Goal: Task Accomplishment & Management: Use online tool/utility

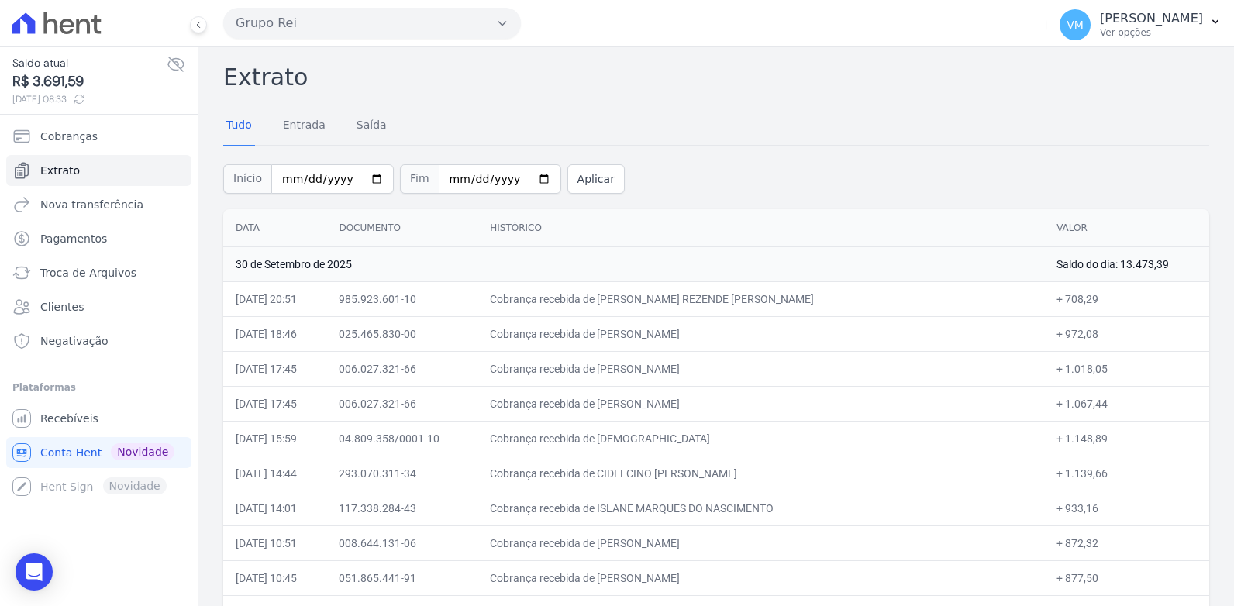
scroll to position [1550, 0]
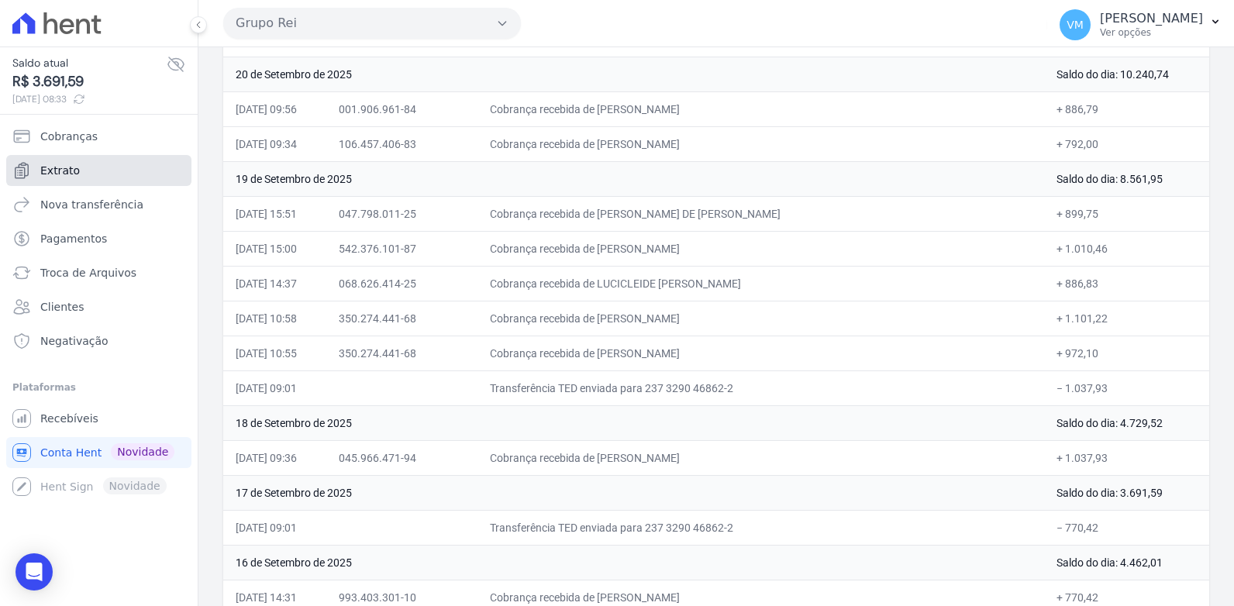
click at [74, 167] on span "Extrato" at bounding box center [60, 171] width 40 height 16
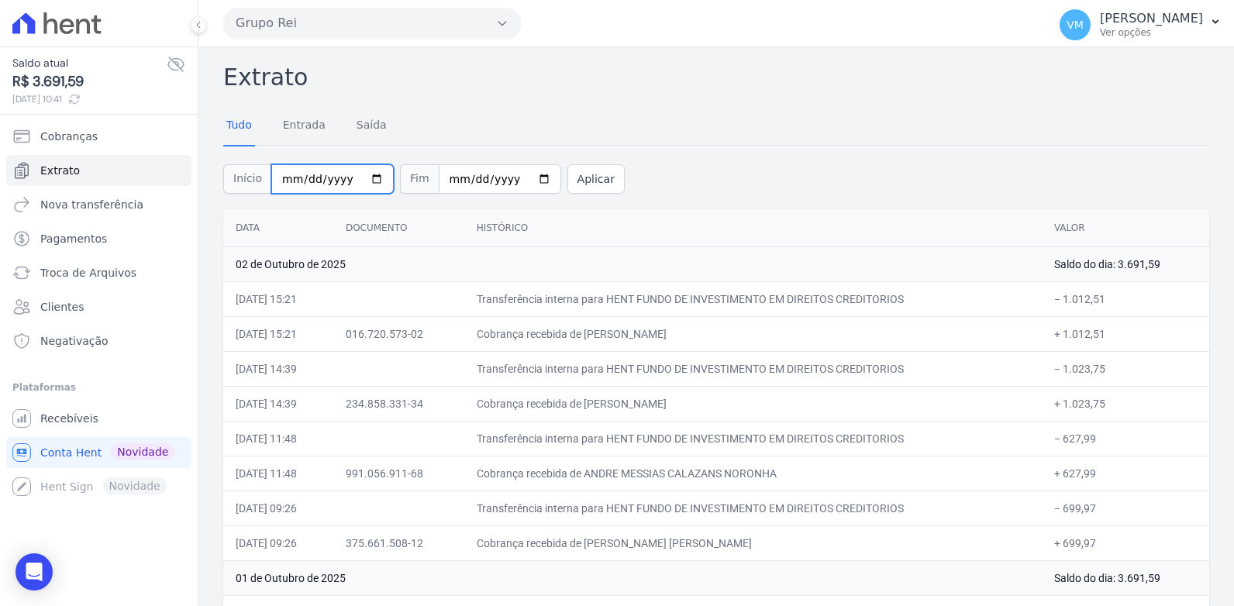
click at [360, 176] on input "2025-10-01" at bounding box center [332, 178] width 122 height 29
click at [364, 179] on input "2025-10-01" at bounding box center [332, 178] width 122 height 29
type input "[DATE]"
click at [570, 178] on button "Aplicar" at bounding box center [595, 178] width 57 height 29
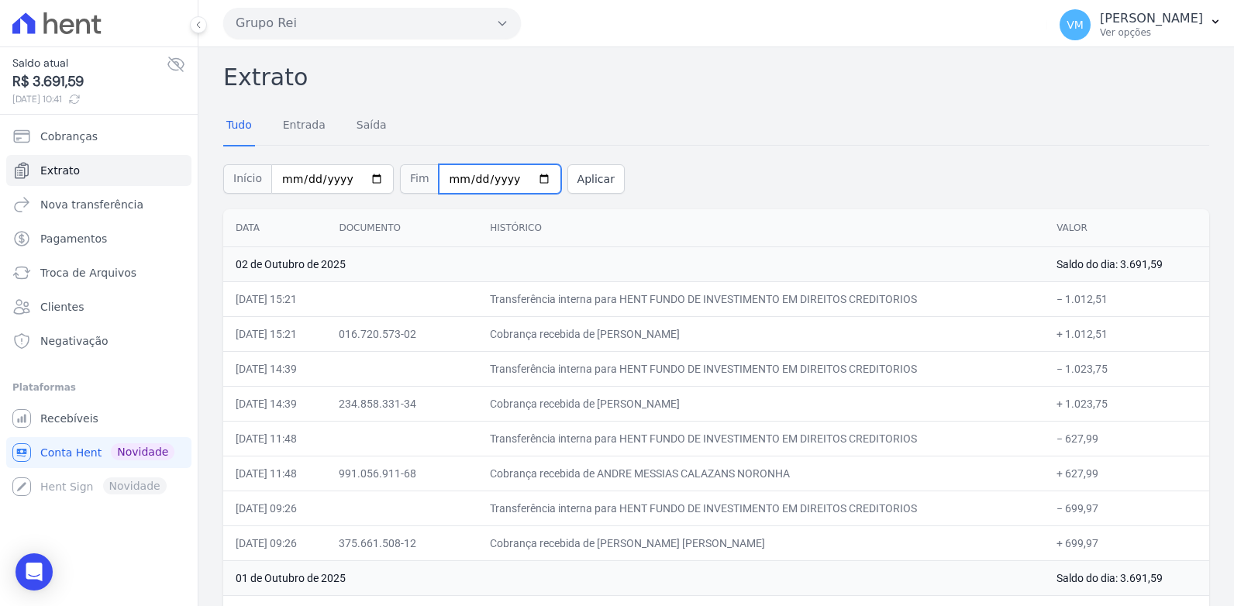
click at [502, 178] on input "2025-10-03" at bounding box center [500, 178] width 122 height 29
click at [520, 178] on input "2025-10-03" at bounding box center [500, 178] width 122 height 29
type input "[DATE]"
click at [569, 175] on button "Aplicar" at bounding box center [595, 178] width 57 height 29
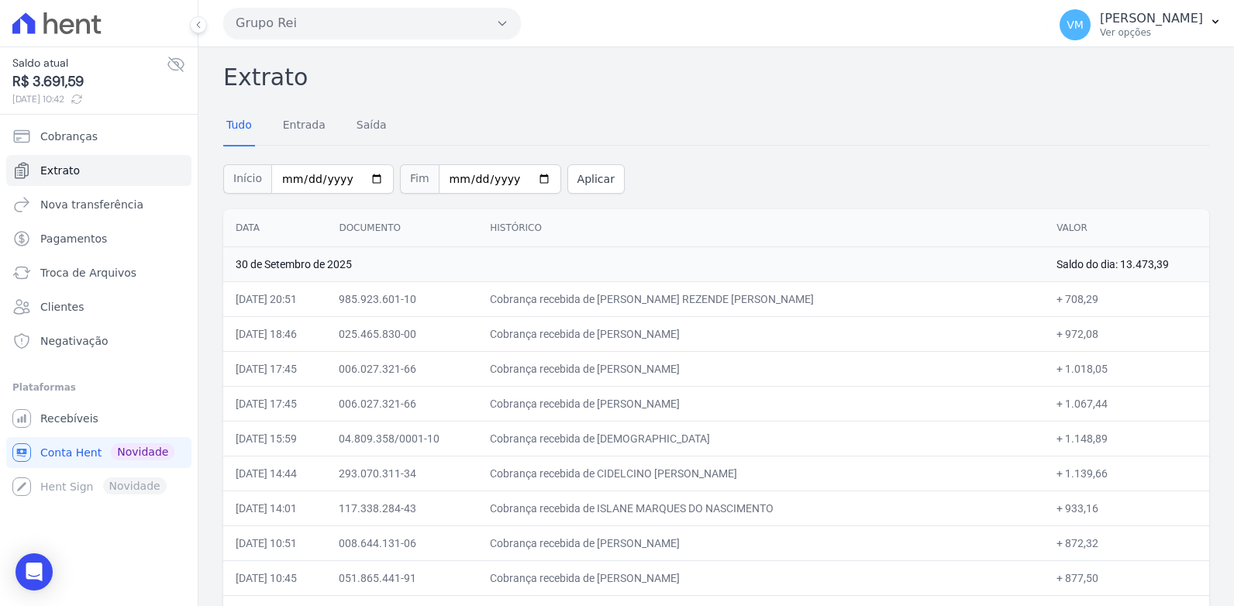
scroll to position [2553, 0]
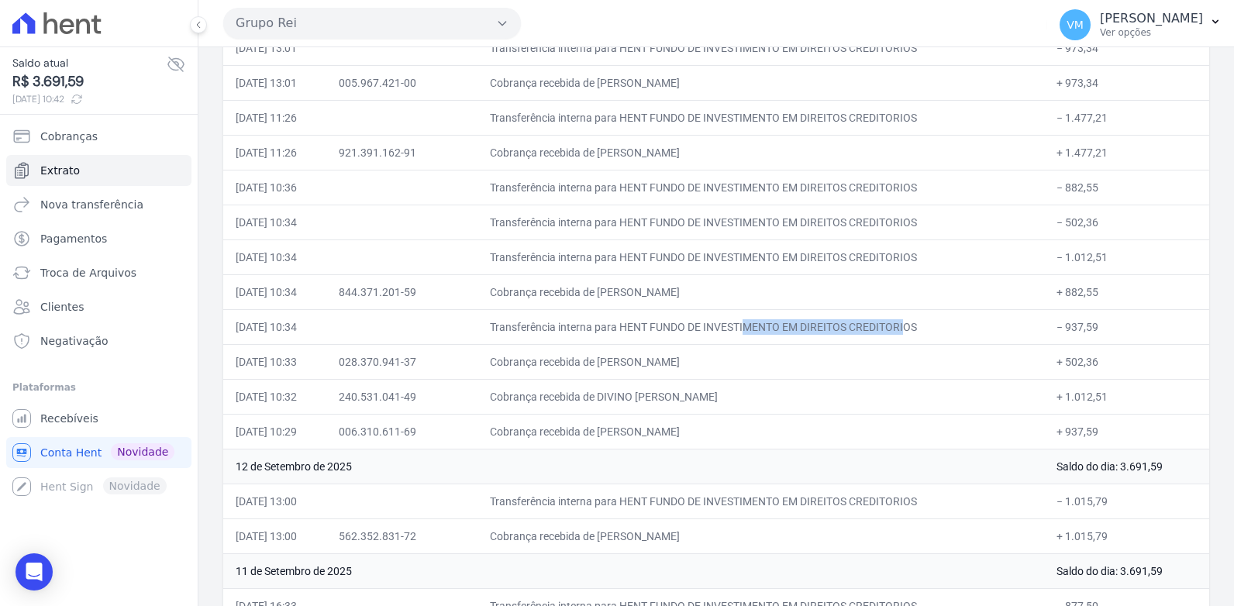
drag, startPoint x: 646, startPoint y: 326, endPoint x: 810, endPoint y: 320, distance: 164.4
click at [810, 320] on td "Transferência interna para HENT FUNDO DE INVESTIMENTO EM DIREITOS CREDITORIOS" at bounding box center [760, 326] width 567 height 35
copy td "HENT FUNDO DE INVESTIMENTO"
drag, startPoint x: 517, startPoint y: 328, endPoint x: 950, endPoint y: 326, distance: 433.3
click at [950, 326] on td "Transferência interna para HENT FUNDO DE INVESTIMENTO EM DIREITOS CREDITORIOS" at bounding box center [760, 326] width 567 height 35
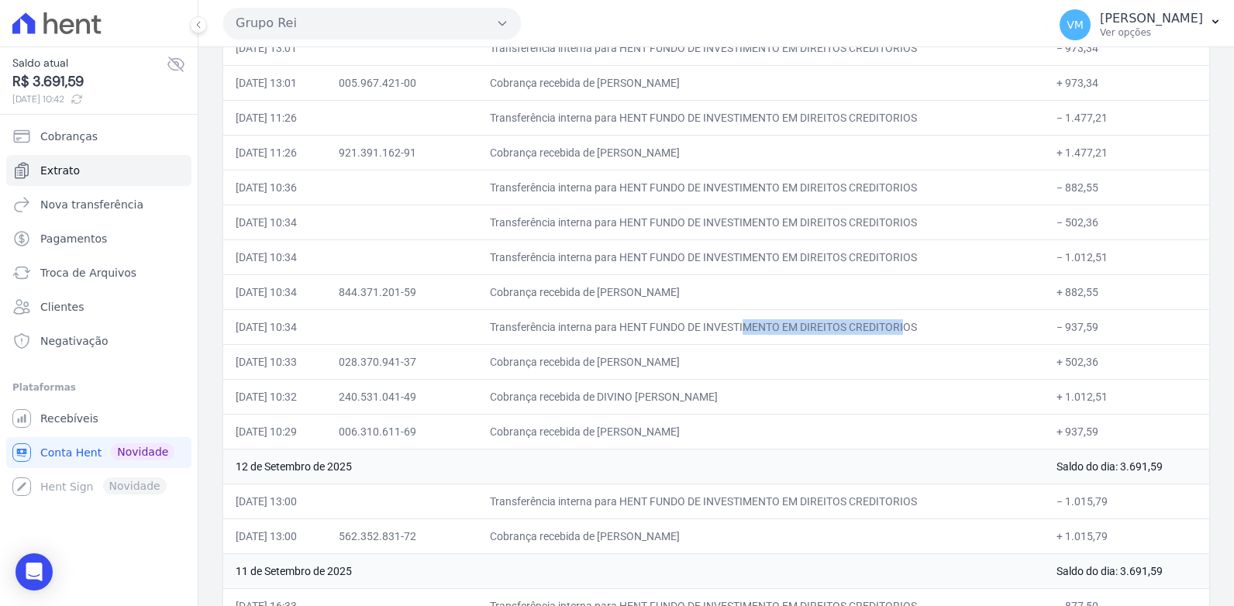
copy td "Transferência interna para HENT FUNDO DE INVESTIMENTO EM DIREITOS CREDITORIOS"
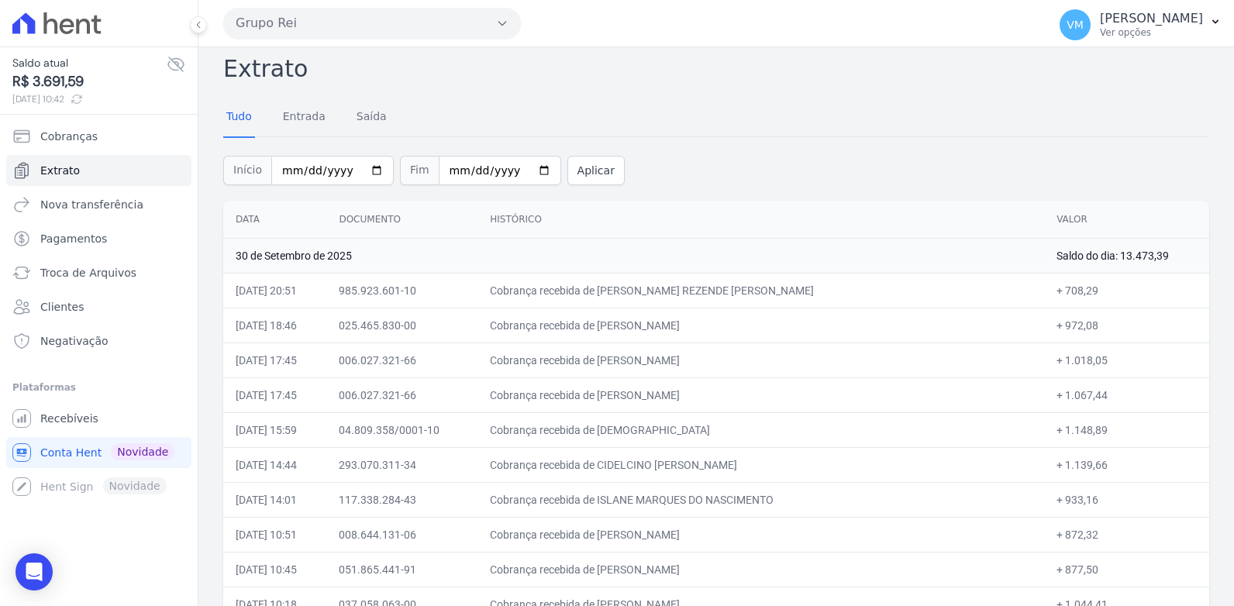
scroll to position [0, 0]
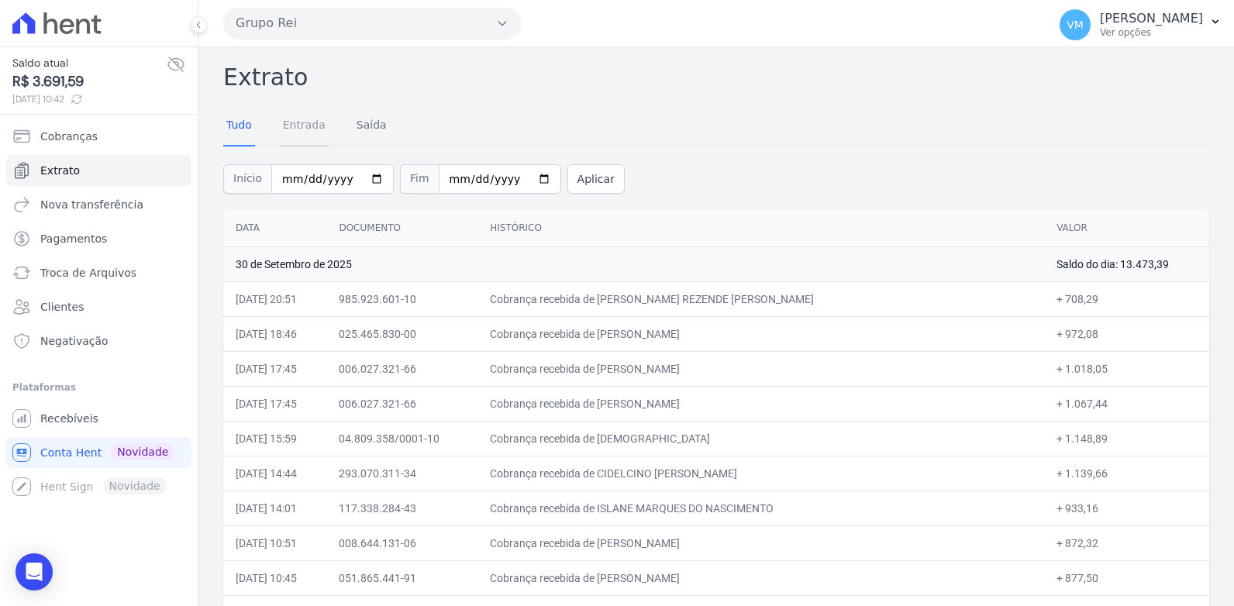
click at [294, 127] on link "Entrada" at bounding box center [304, 126] width 49 height 40
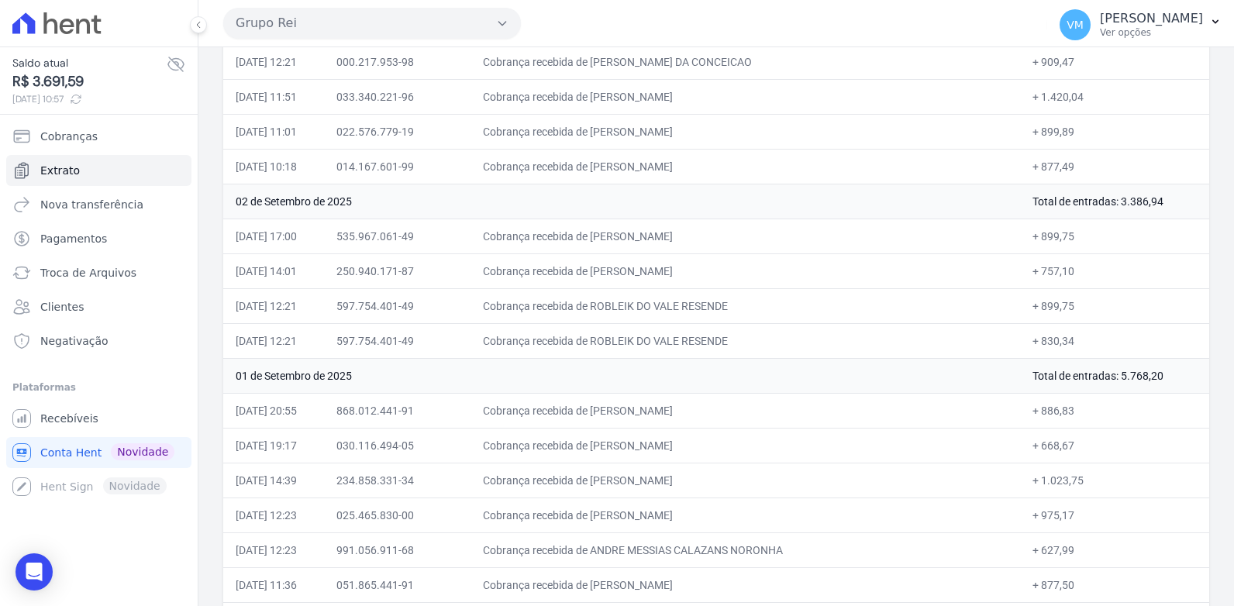
scroll to position [3874, 0]
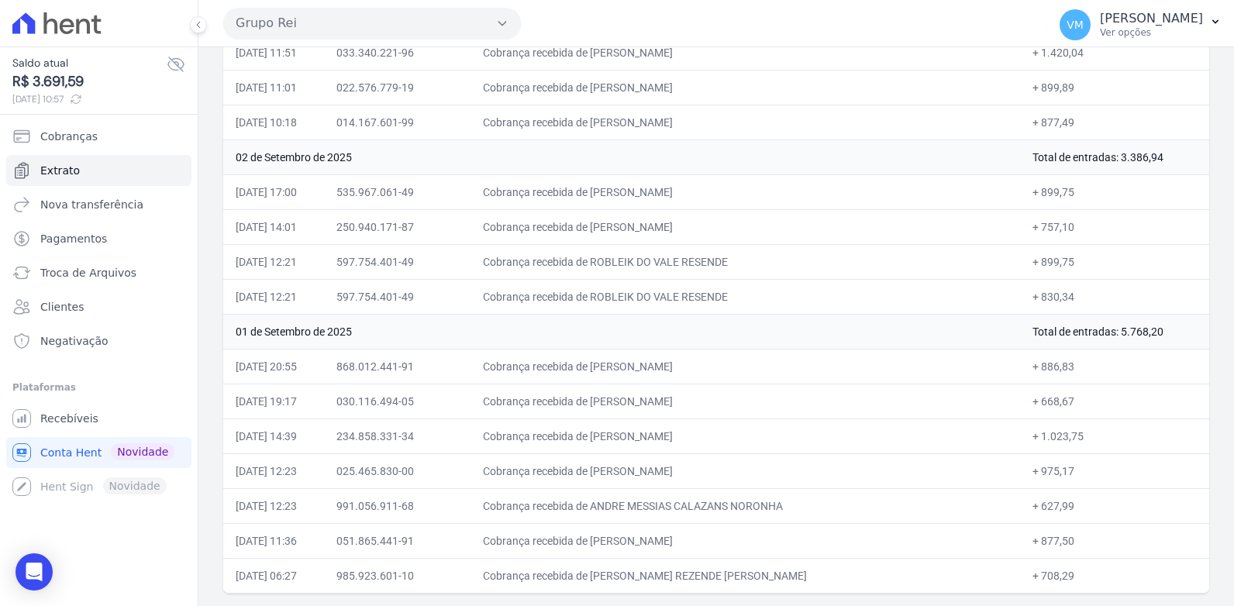
click at [942, 329] on td "01 de Setembro de 2025" at bounding box center [621, 331] width 797 height 35
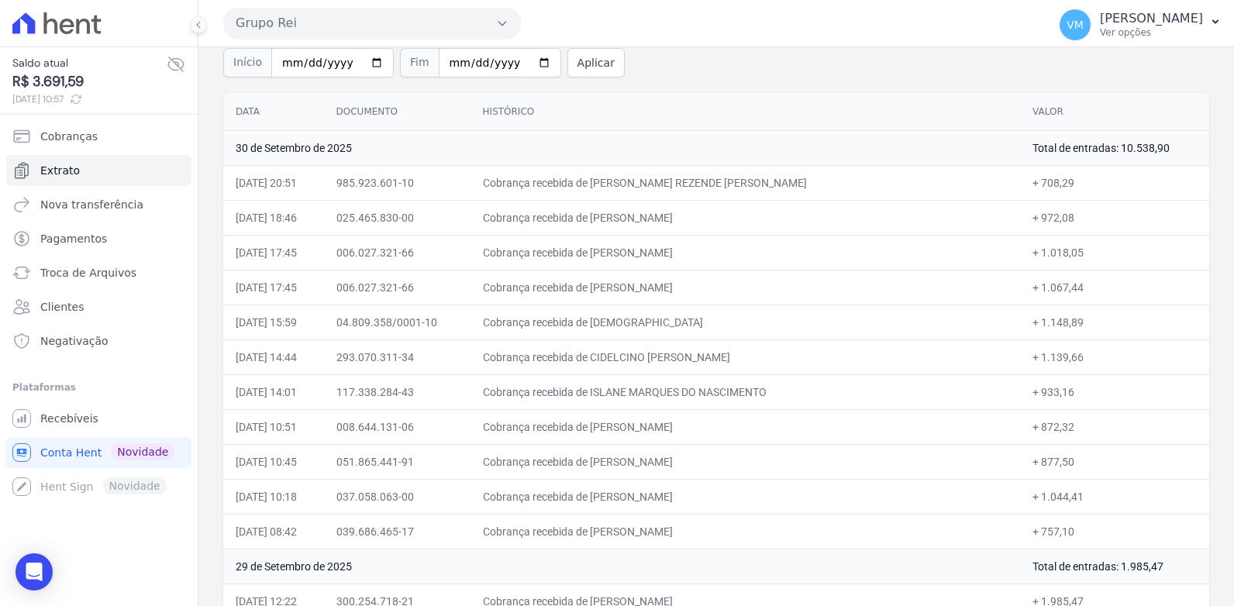
scroll to position [0, 0]
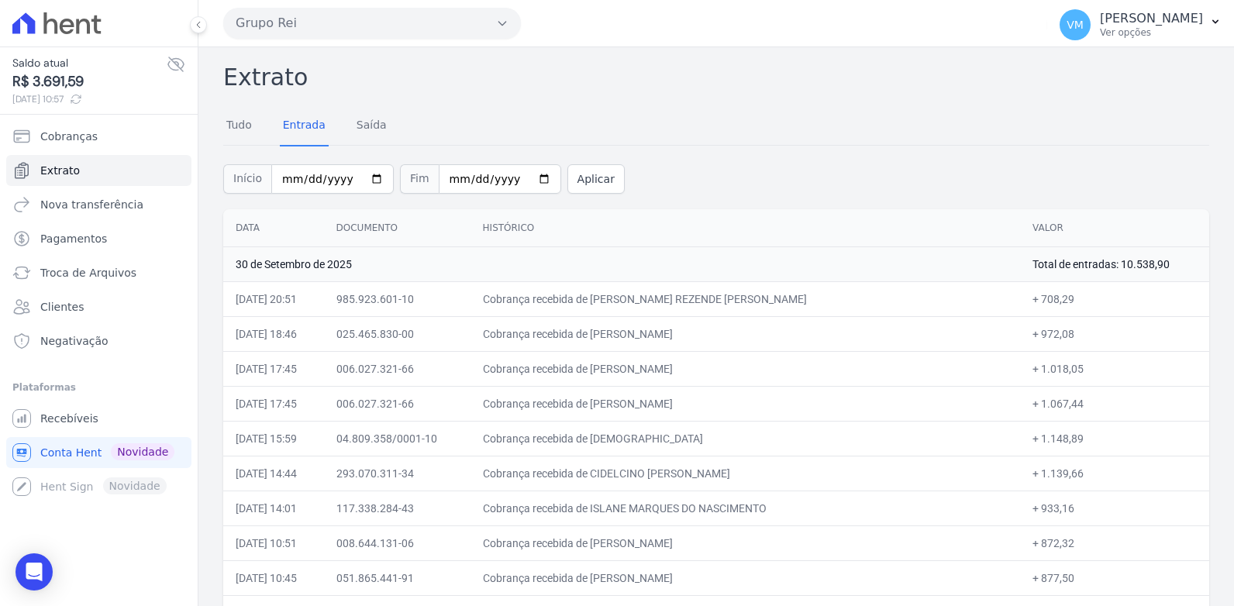
click at [668, 184] on div "Início [DATE] Fim [DATE] Aplicar" at bounding box center [716, 177] width 986 height 64
click at [570, 233] on th "Histórico" at bounding box center [745, 228] width 550 height 38
click at [413, 224] on th "Documento" at bounding box center [397, 228] width 146 height 38
click at [230, 127] on link "Tudo" at bounding box center [239, 126] width 32 height 40
click at [811, 164] on div "Início [DATE] Fim [DATE] Aplicar" at bounding box center [716, 177] width 986 height 64
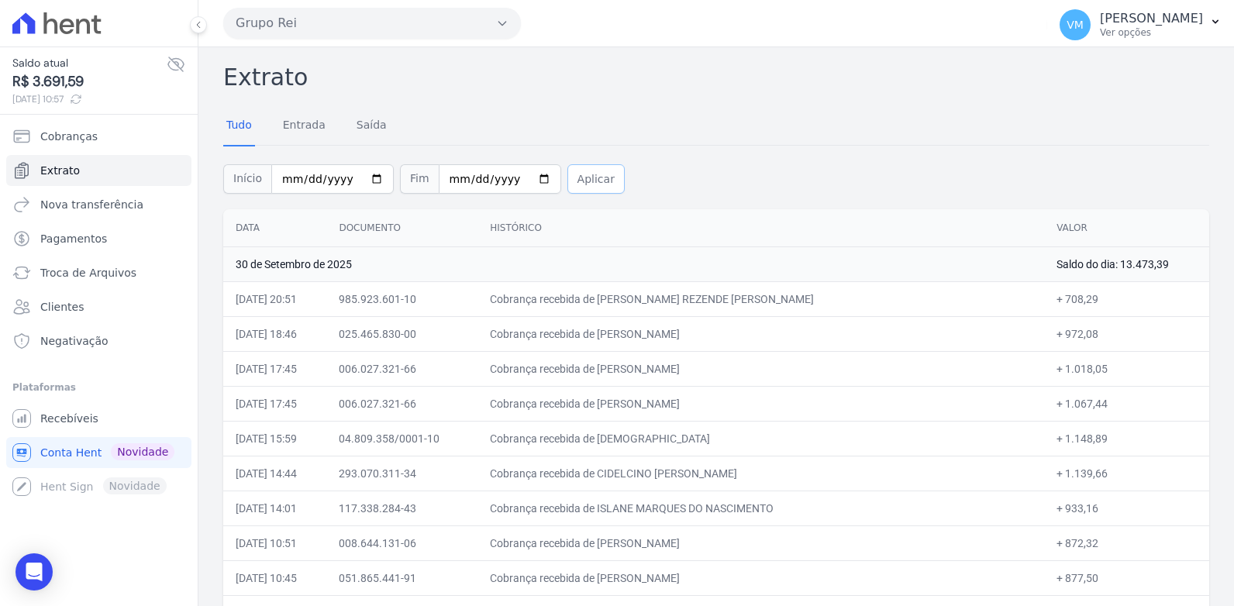
click at [579, 180] on button "Aplicar" at bounding box center [595, 178] width 57 height 29
click at [250, 81] on h2 "Extrato" at bounding box center [716, 77] width 986 height 35
click at [1081, 73] on h2 "Extrato" at bounding box center [716, 77] width 986 height 35
click at [502, 18] on icon "button" at bounding box center [502, 23] width 12 height 12
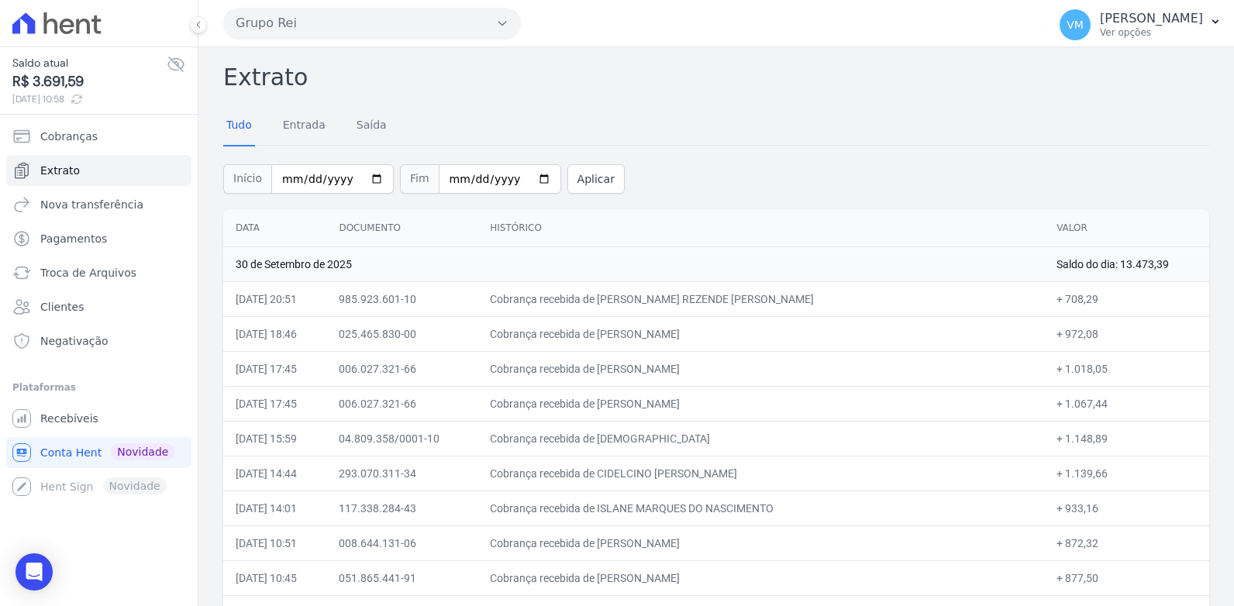
click at [567, 93] on h2 "Extrato" at bounding box center [716, 77] width 986 height 35
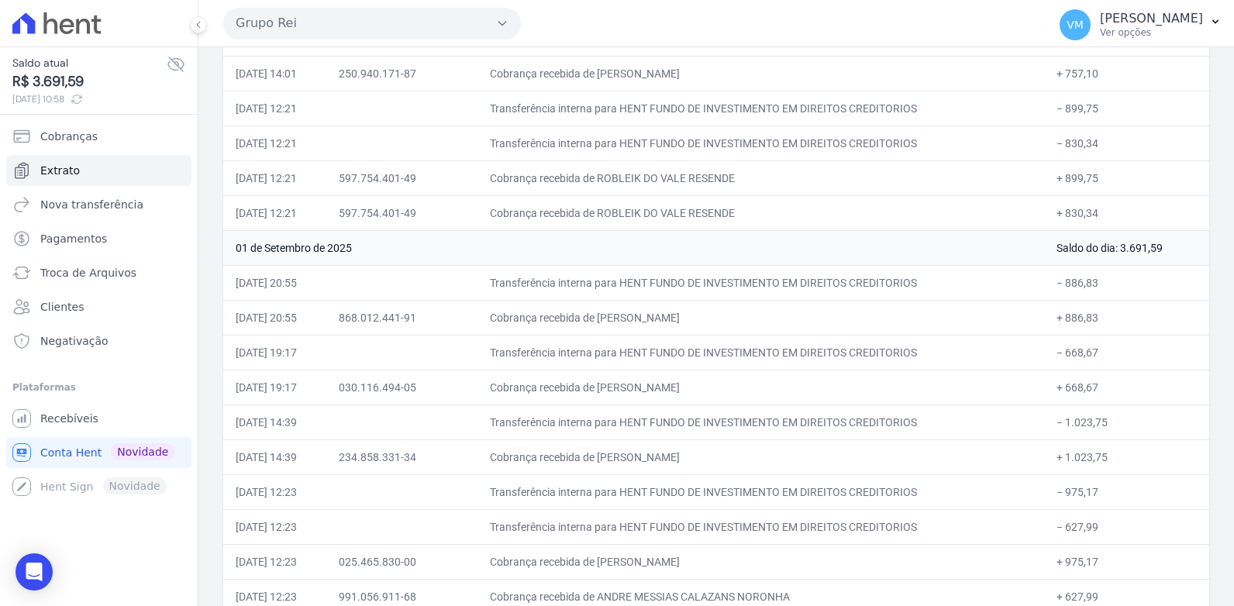
scroll to position [6315, 0]
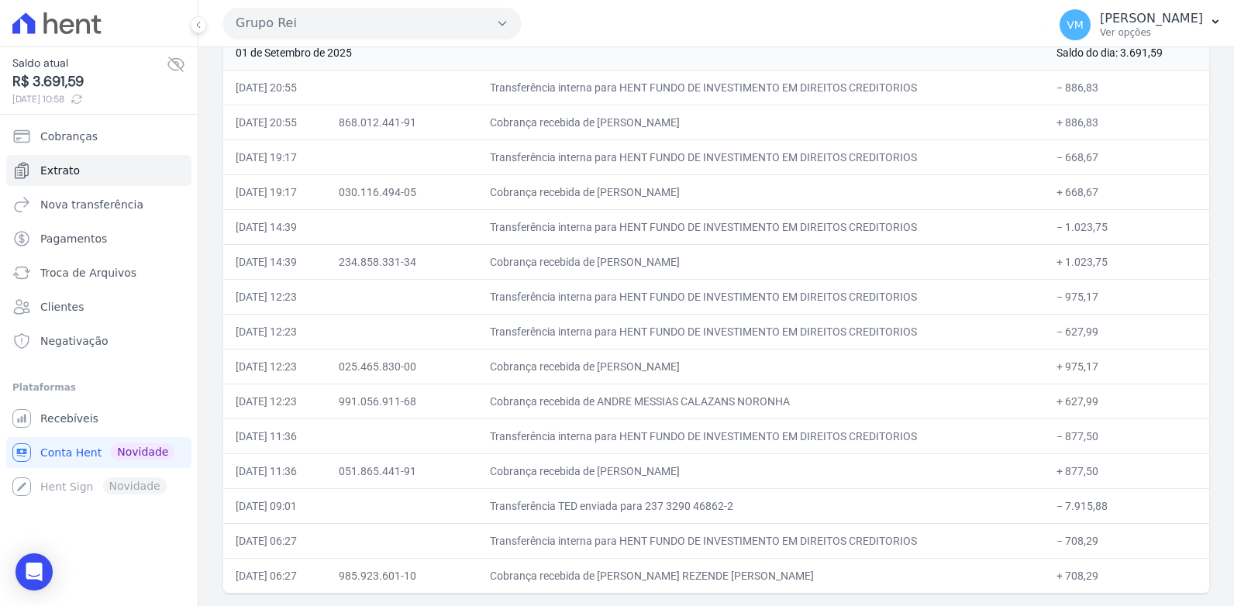
drag, startPoint x: 223, startPoint y: 71, endPoint x: 1070, endPoint y: 639, distance: 1020.4
click at [1070, 605] on html "Saldo atual R$ 3.691,59 03/10/2025, 10:58 Cobranças Extrato Nova transferência …" at bounding box center [617, 303] width 1234 height 606
click at [477, 184] on td "030.116.494-05" at bounding box center [401, 191] width 151 height 35
